Goal: Transaction & Acquisition: Book appointment/travel/reservation

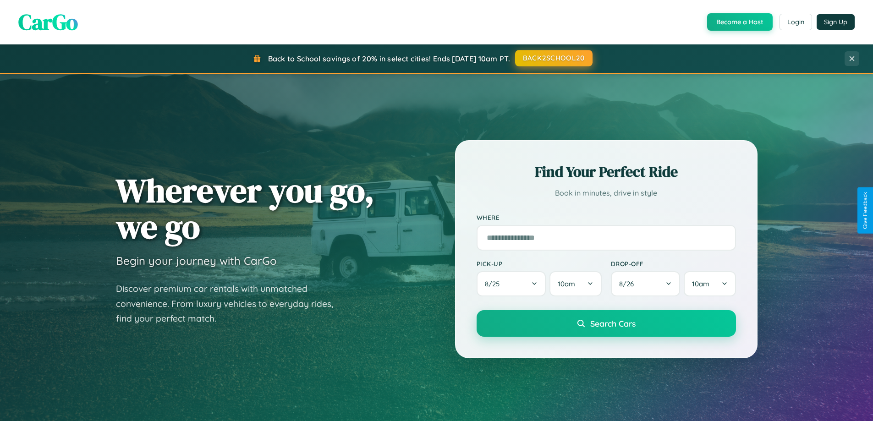
click at [553, 58] on button "BACK2SCHOOL20" at bounding box center [553, 58] width 77 height 16
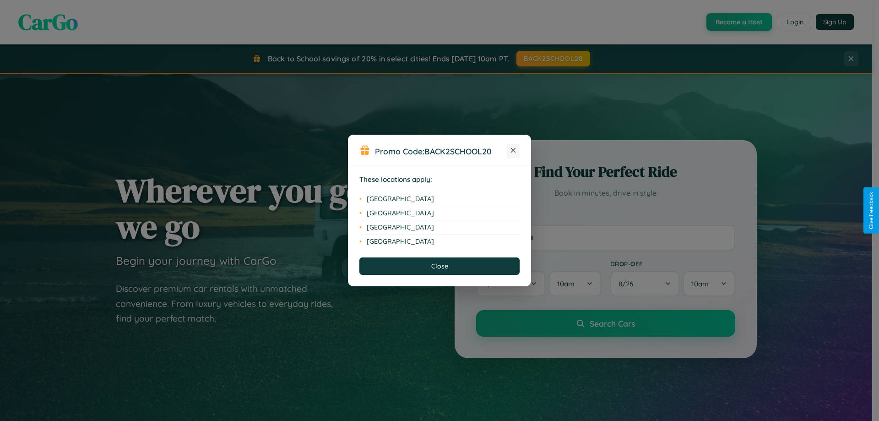
click at [513, 151] on icon at bounding box center [513, 150] width 5 height 5
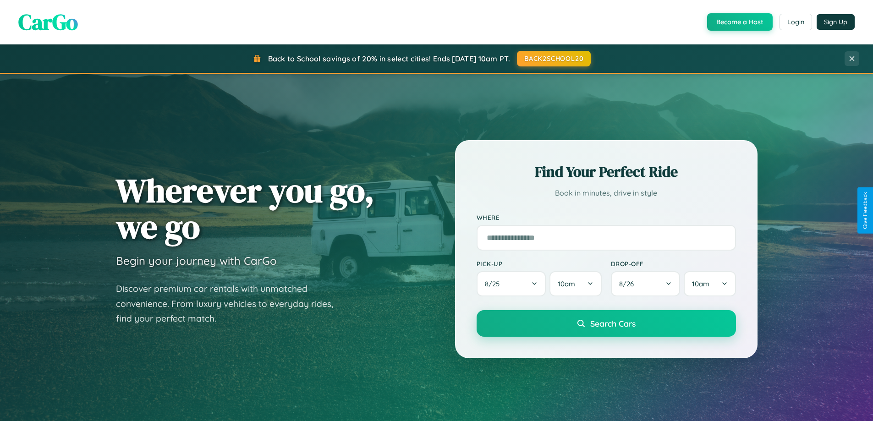
scroll to position [395, 0]
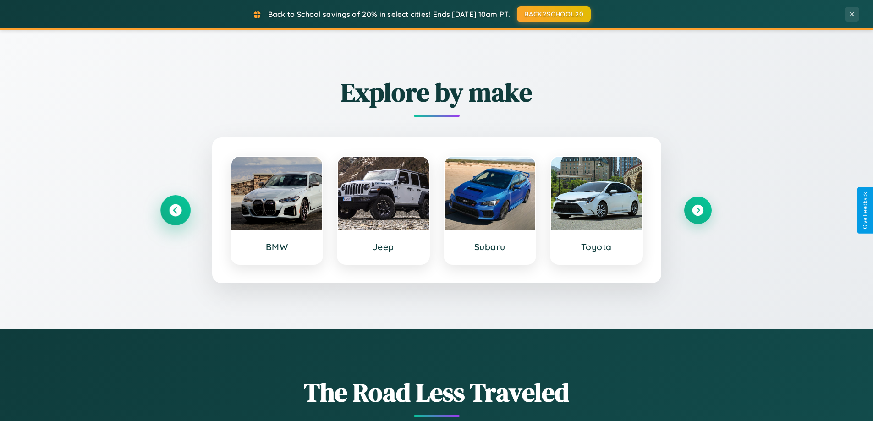
click at [175, 210] on icon at bounding box center [175, 210] width 12 height 12
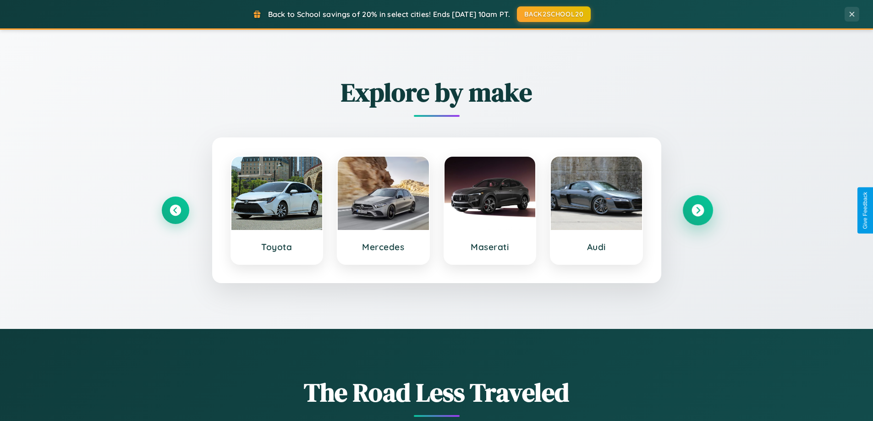
click at [697, 210] on icon at bounding box center [697, 210] width 12 height 12
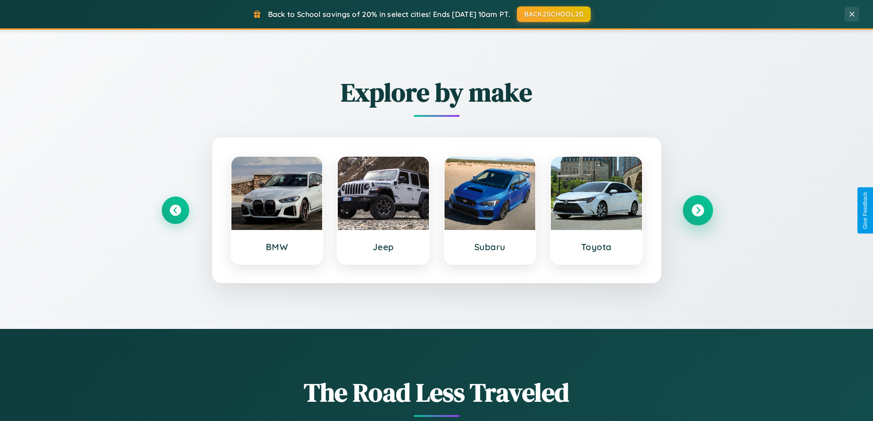
click at [697, 210] on icon at bounding box center [697, 210] width 12 height 12
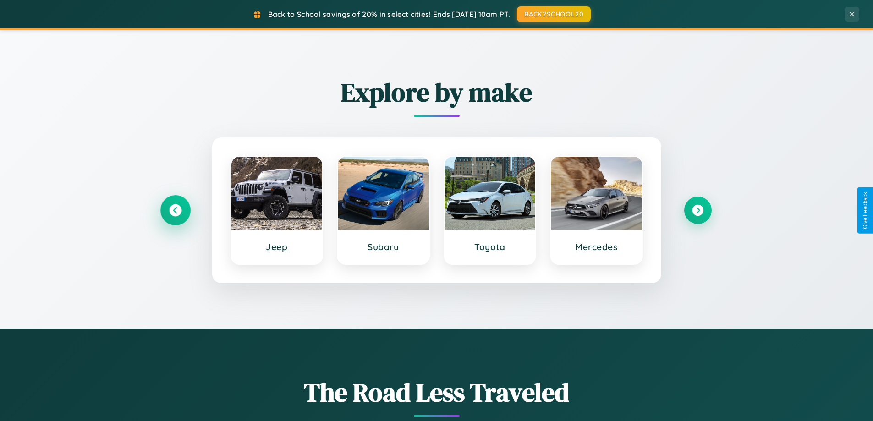
click at [175, 210] on icon at bounding box center [175, 210] width 12 height 12
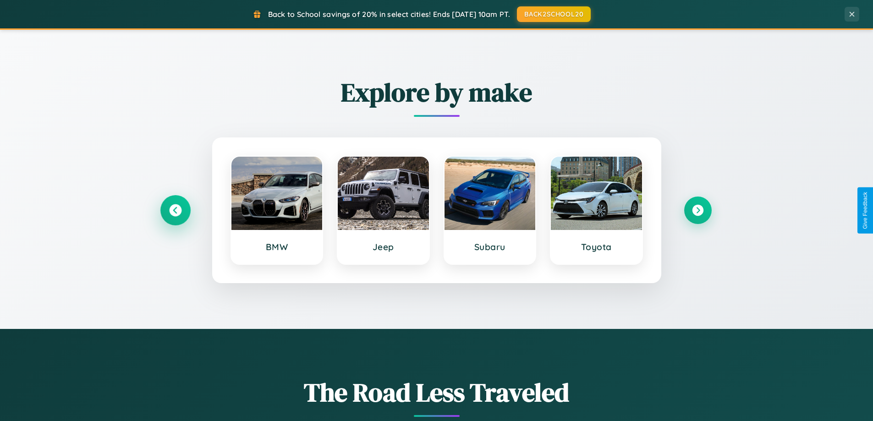
click at [175, 210] on icon at bounding box center [175, 210] width 12 height 12
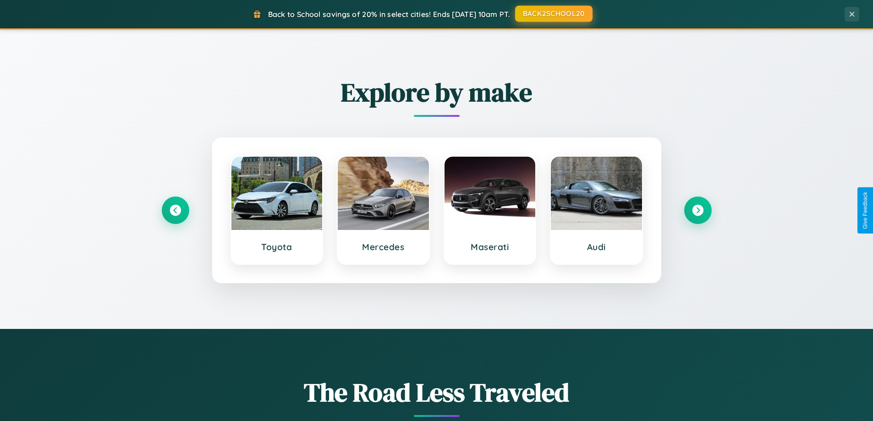
click at [553, 14] on button "BACK2SCHOOL20" at bounding box center [553, 13] width 77 height 16
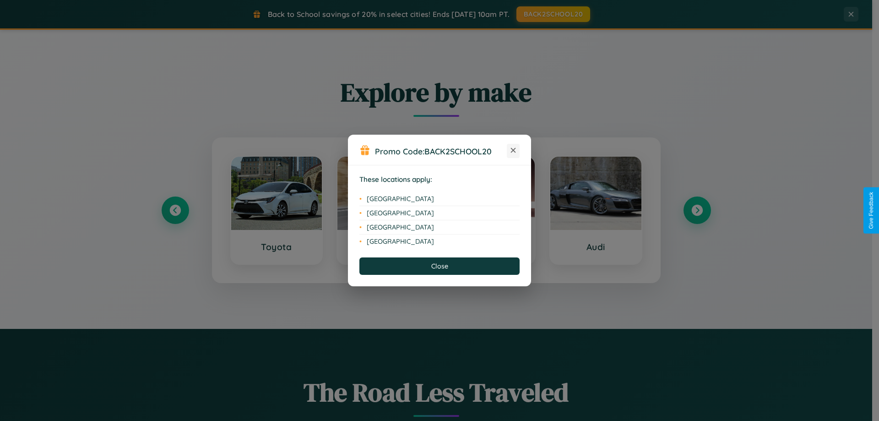
click at [513, 151] on icon at bounding box center [513, 150] width 5 height 5
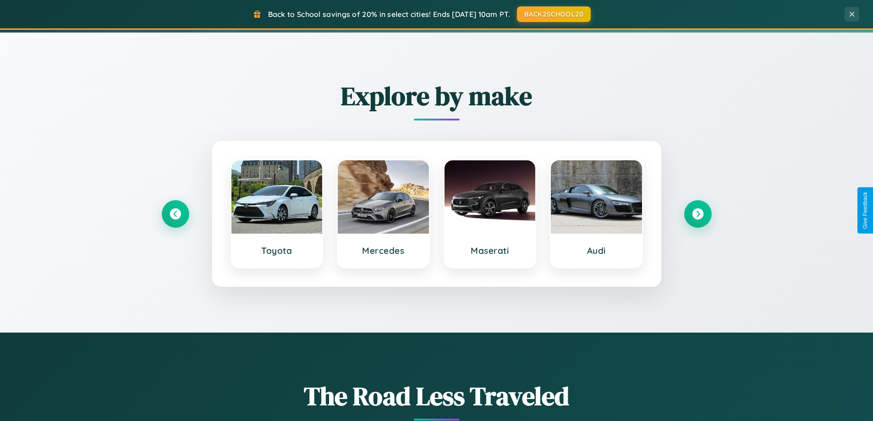
scroll to position [27, 0]
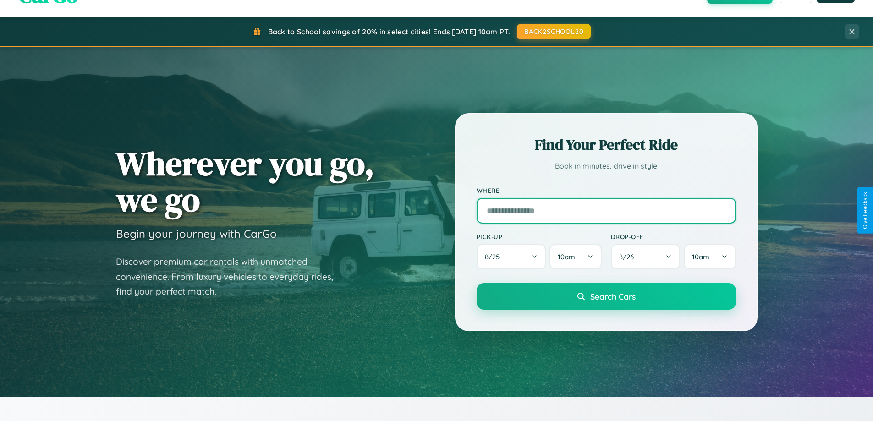
click at [606, 210] on input "text" at bounding box center [605, 211] width 259 height 26
type input "*******"
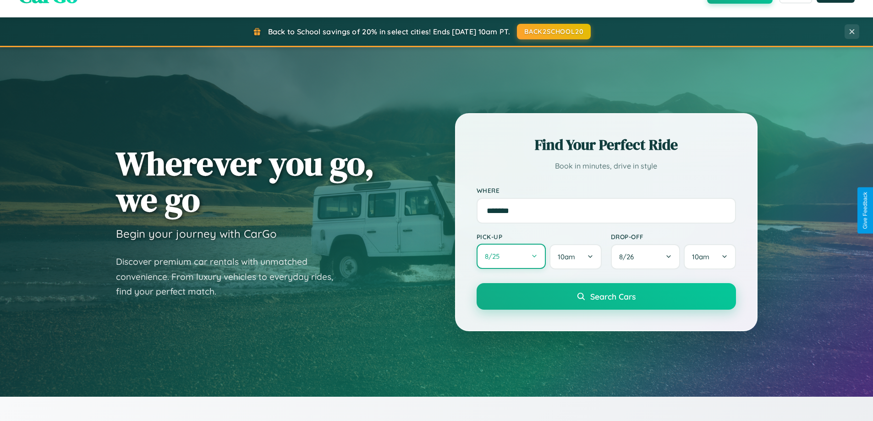
click at [511, 257] on button "8 / 25" at bounding box center [511, 256] width 70 height 25
select select "*"
select select "****"
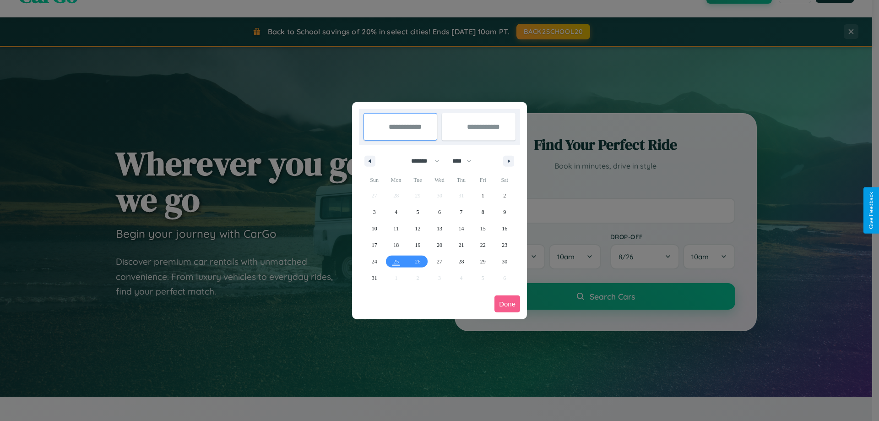
drag, startPoint x: 421, startPoint y: 161, endPoint x: 440, endPoint y: 184, distance: 29.3
click at [421, 161] on select "******* ******** ***** ***** *** **** **** ****** ********* ******* ******** **…" at bounding box center [423, 160] width 39 height 15
select select "*"
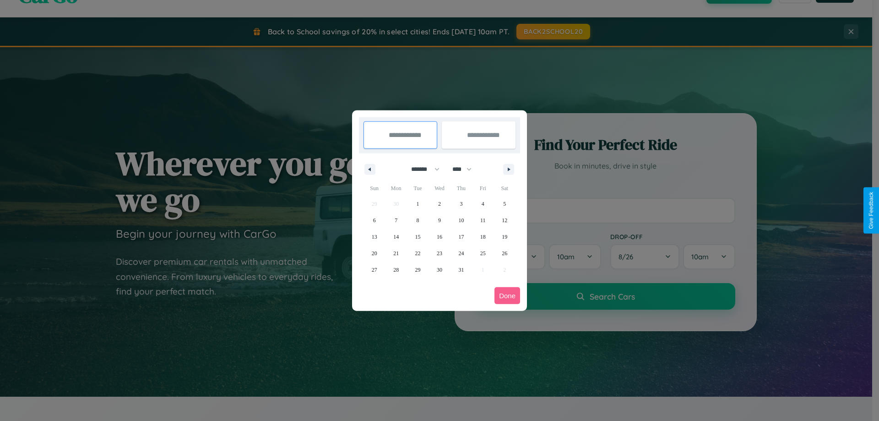
drag, startPoint x: 466, startPoint y: 169, endPoint x: 440, endPoint y: 184, distance: 30.3
click at [466, 169] on select "**** **** **** **** **** **** **** **** **** **** **** **** **** **** **** ****…" at bounding box center [461, 169] width 27 height 15
select select "****"
click at [461, 203] on span "2" at bounding box center [461, 204] width 3 height 16
type input "**********"
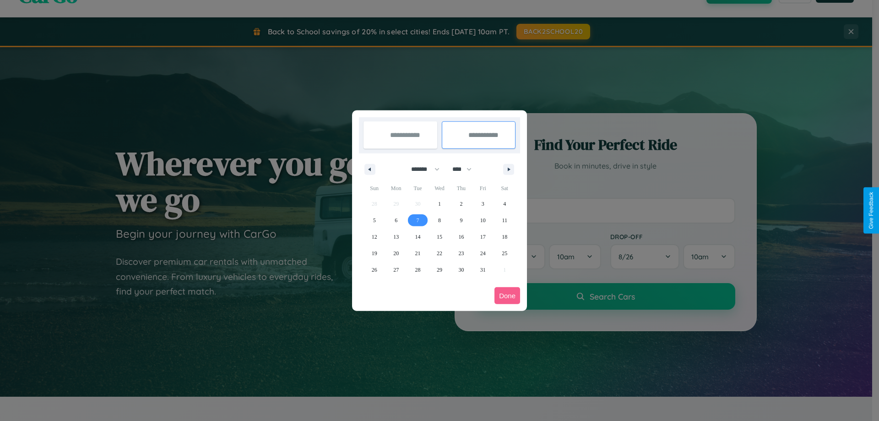
click at [418, 220] on span "7" at bounding box center [418, 220] width 3 height 16
type input "**********"
click at [508, 295] on button "Done" at bounding box center [508, 295] width 26 height 17
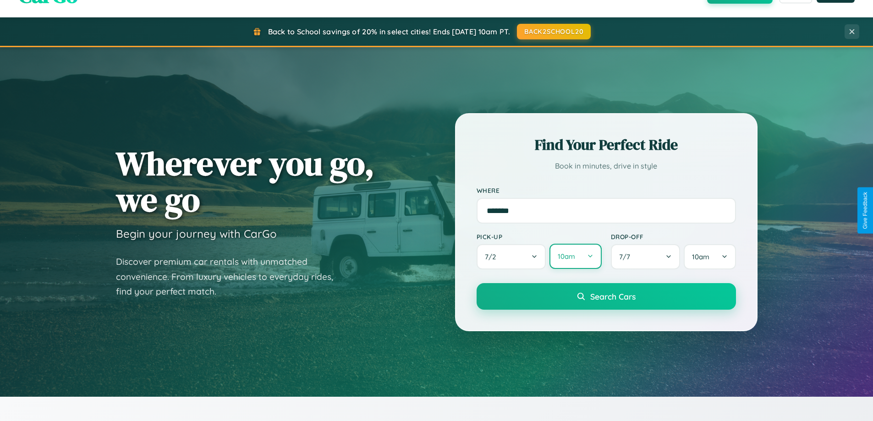
click at [575, 257] on button "10am" at bounding box center [575, 256] width 52 height 25
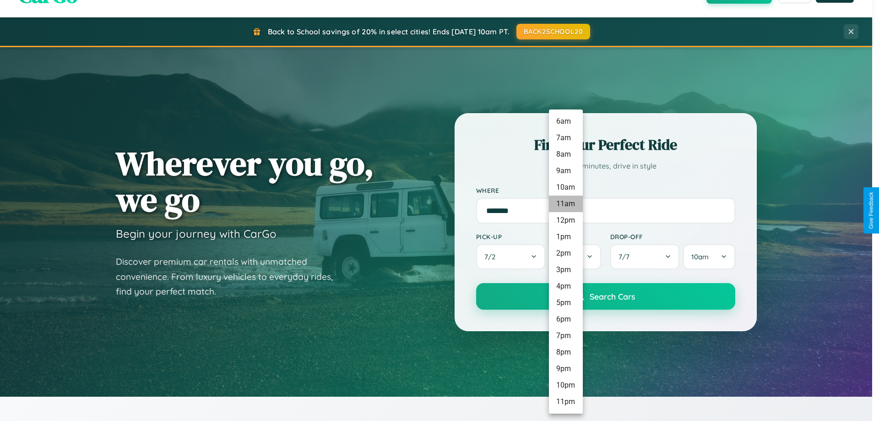
click at [566, 204] on li "11am" at bounding box center [566, 204] width 34 height 16
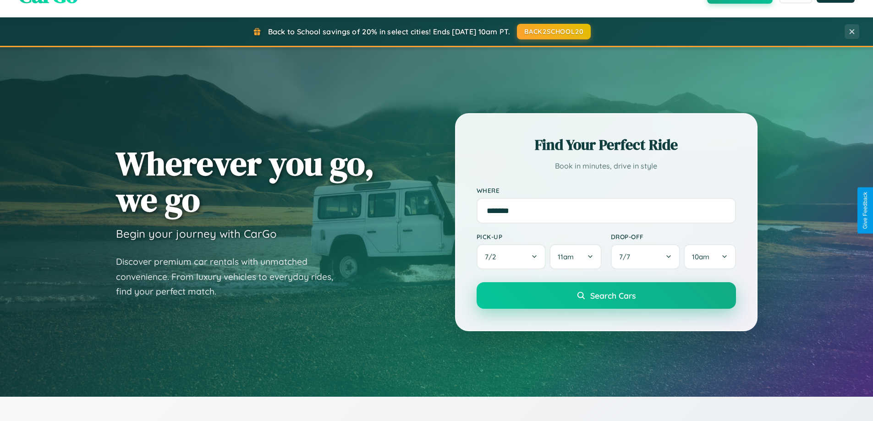
click at [606, 296] on span "Search Cars" at bounding box center [612, 295] width 45 height 10
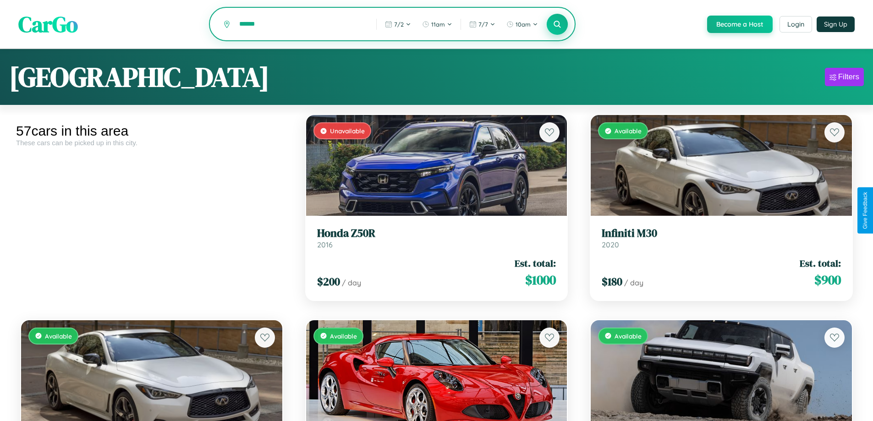
type input "******"
click at [557, 25] on icon at bounding box center [557, 24] width 9 height 9
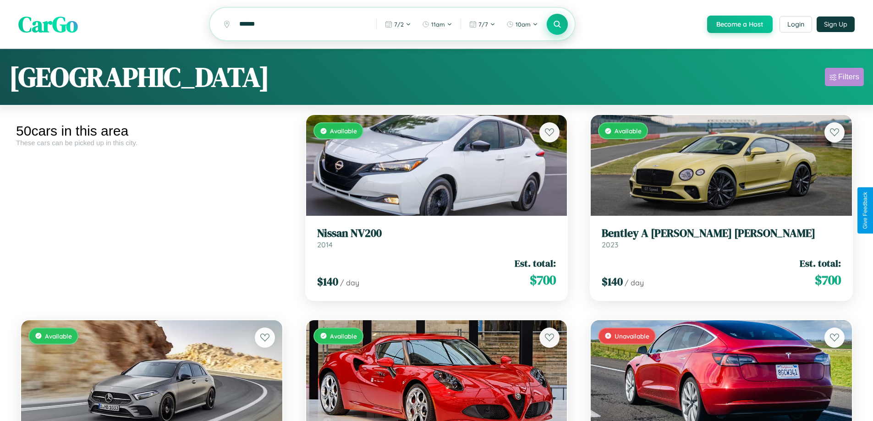
click at [844, 78] on div "Filters" at bounding box center [848, 76] width 21 height 9
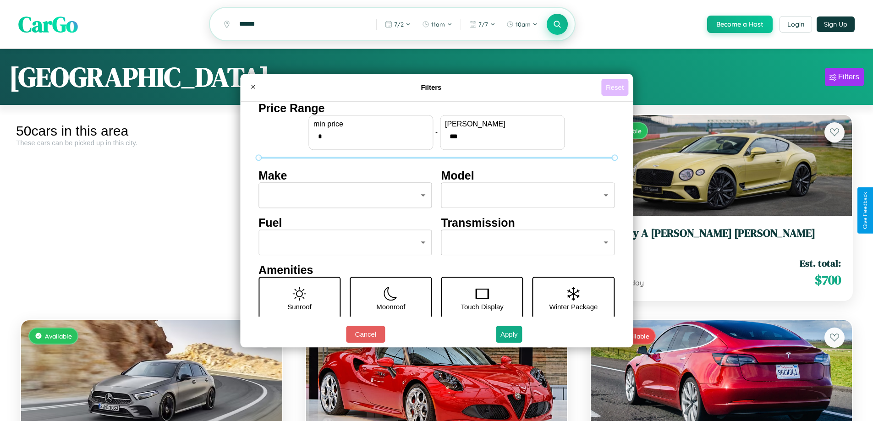
click at [616, 87] on button "Reset" at bounding box center [614, 87] width 27 height 17
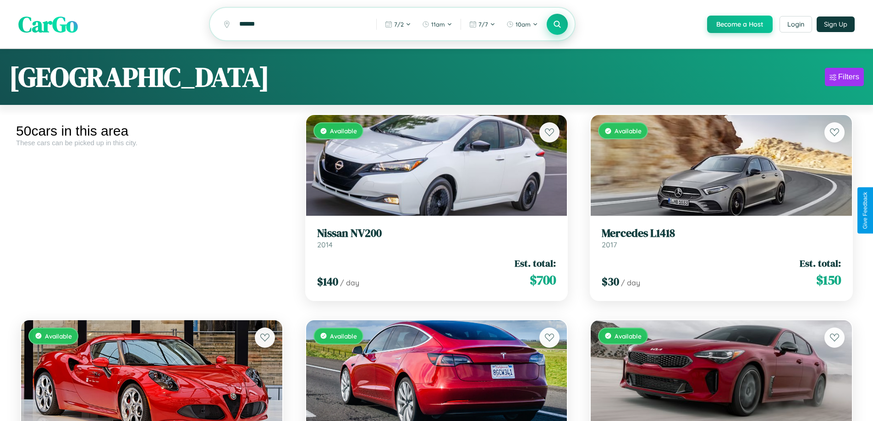
scroll to position [607, 0]
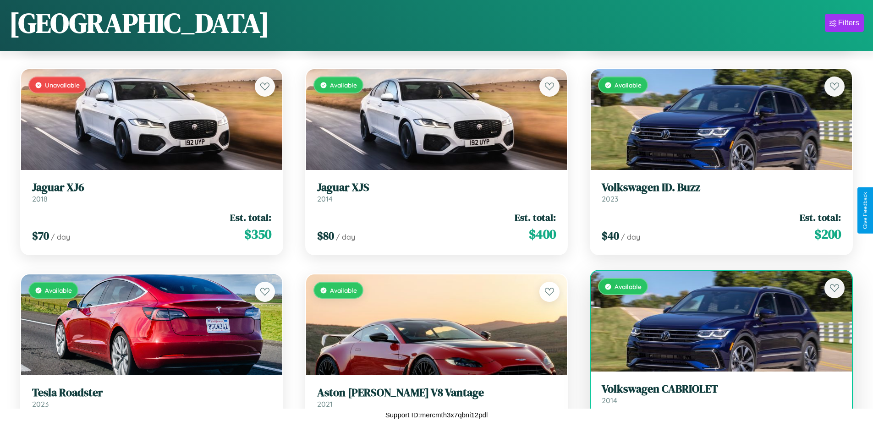
click at [715, 396] on h3 "Volkswagen CABRIOLET" at bounding box center [720, 388] width 239 height 13
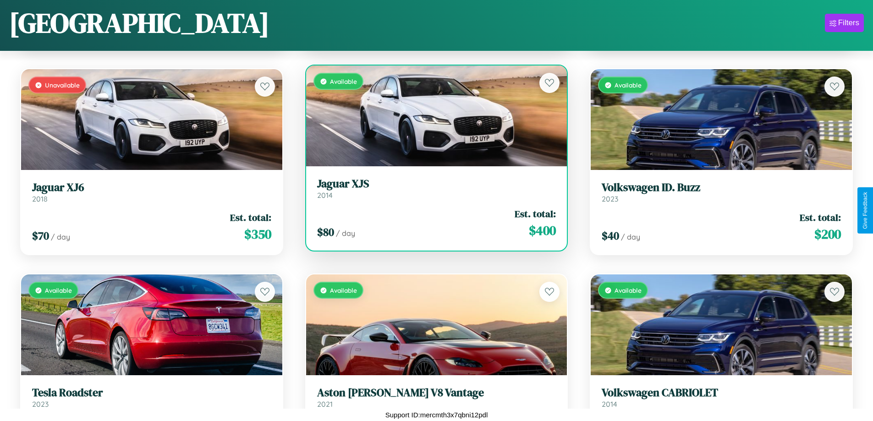
scroll to position [744, 0]
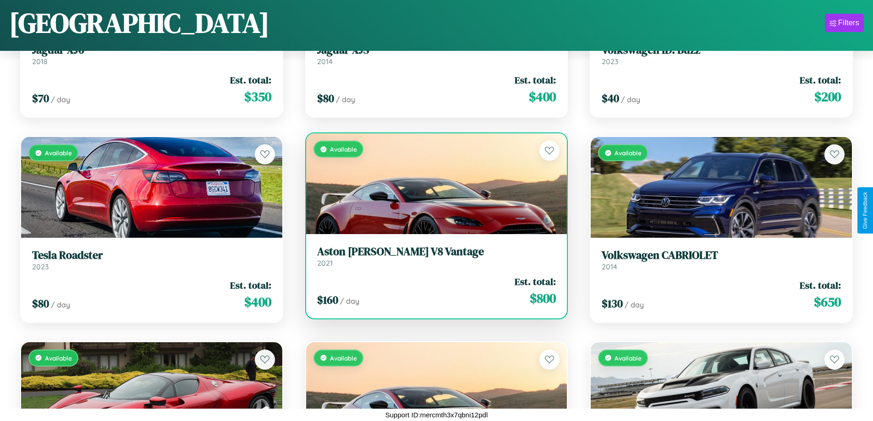
click at [432, 256] on h3 "Aston [PERSON_NAME] V8 Vantage" at bounding box center [436, 251] width 239 height 13
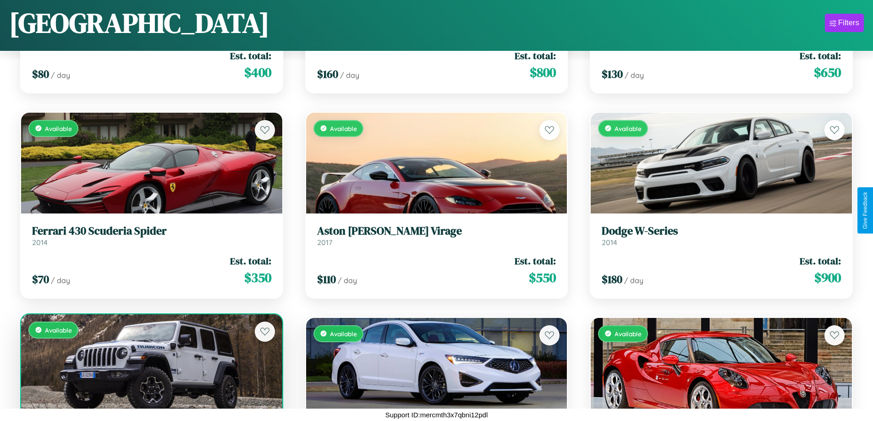
scroll to position [1154, 0]
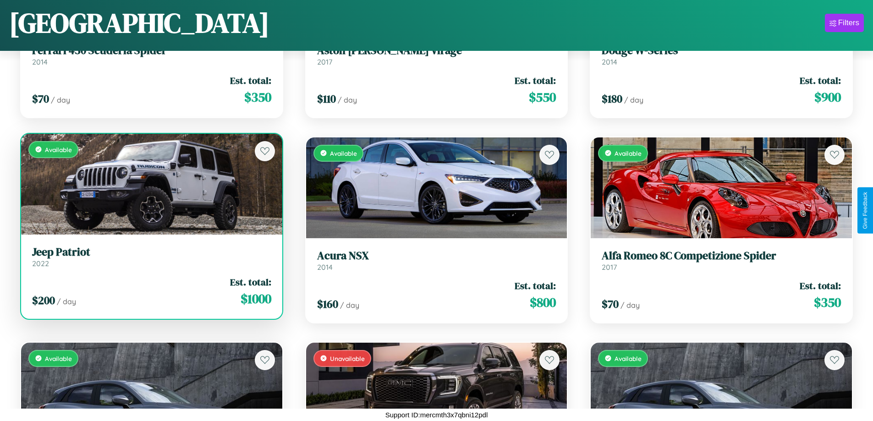
click at [150, 259] on h3 "Jeep Patriot" at bounding box center [151, 252] width 239 height 13
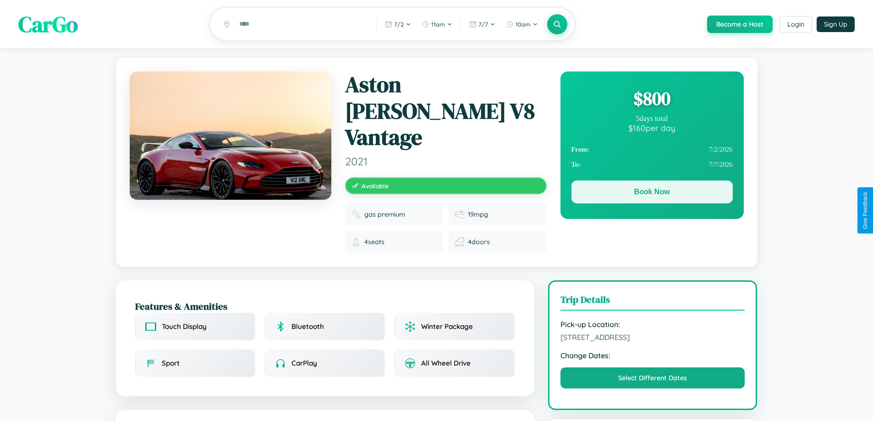
click at [651, 194] on button "Book Now" at bounding box center [651, 191] width 161 height 23
